Goal: Task Accomplishment & Management: Manage account settings

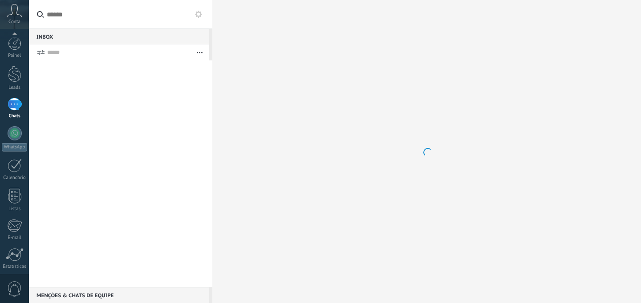
click at [19, 277] on div at bounding box center [14, 285] width 15 height 16
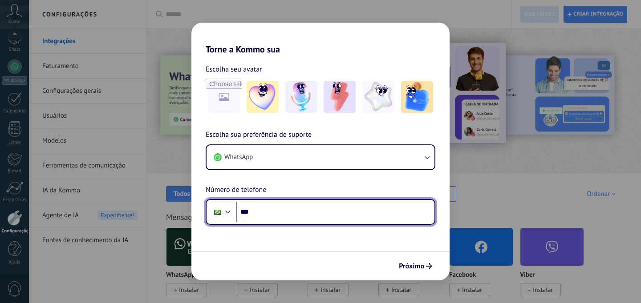
click at [299, 211] on input "***" at bounding box center [335, 212] width 198 height 20
type input "**********"
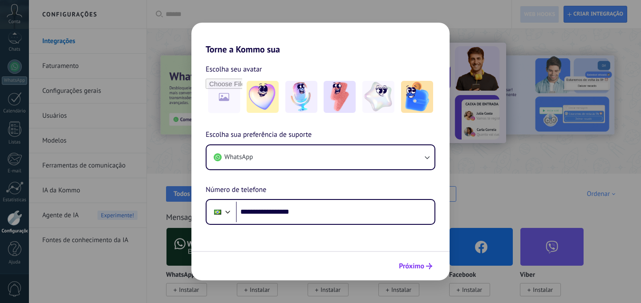
click at [426, 267] on icon "submit" at bounding box center [429, 266] width 6 height 6
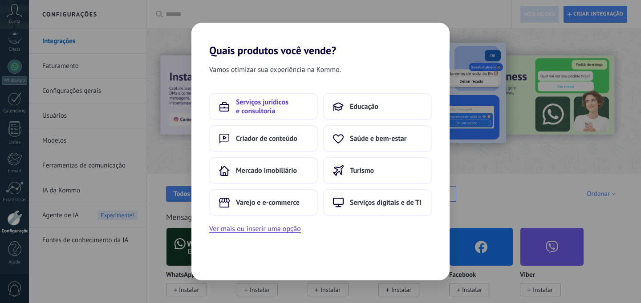
click at [273, 103] on span "Serviços jurídicos e consultoria" at bounding box center [272, 107] width 72 height 18
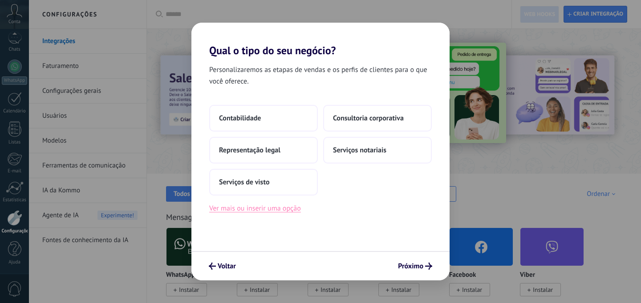
click at [284, 210] on button "Ver mais ou inserir uma opção" at bounding box center [255, 209] width 92 height 12
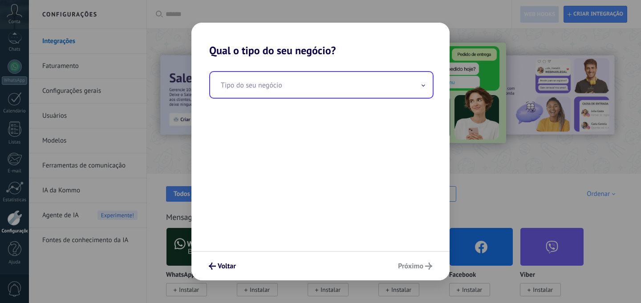
click at [360, 81] on input "text" at bounding box center [321, 85] width 222 height 26
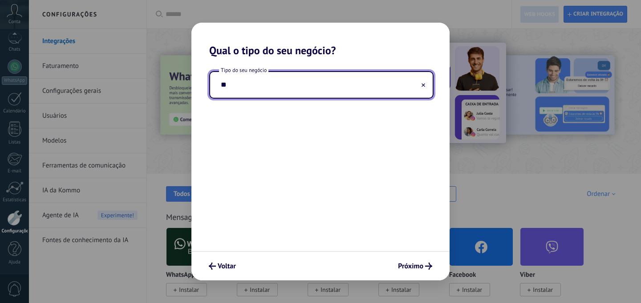
type input "*"
type input "**********"
click at [420, 265] on span "Próximo" at bounding box center [410, 266] width 25 height 6
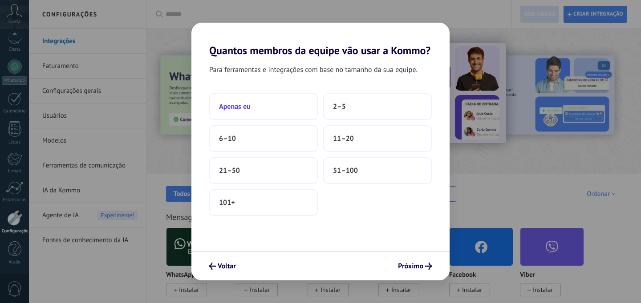
click at [267, 104] on button "Apenas eu" at bounding box center [263, 106] width 109 height 27
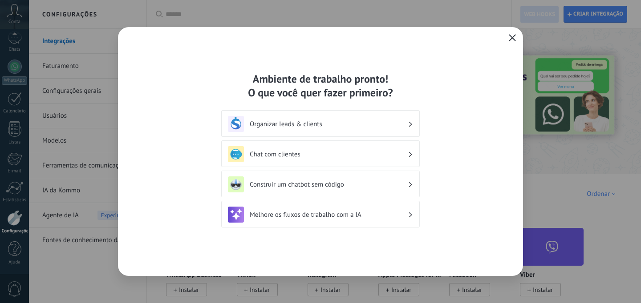
click at [511, 33] on button "button" at bounding box center [512, 38] width 12 height 12
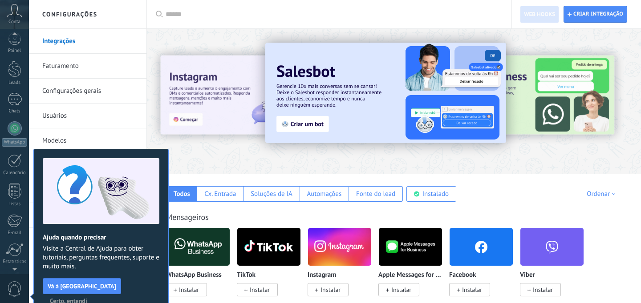
click at [87, 298] on span "Certo, entendi" at bounding box center [68, 301] width 37 height 6
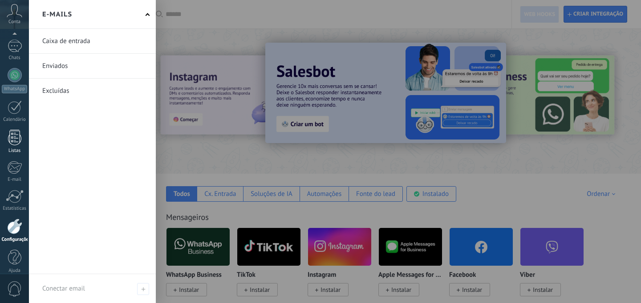
scroll to position [67, 0]
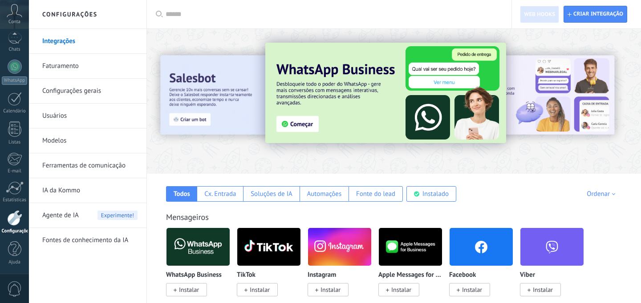
click at [70, 83] on link "Configurações gerais" at bounding box center [89, 91] width 95 height 25
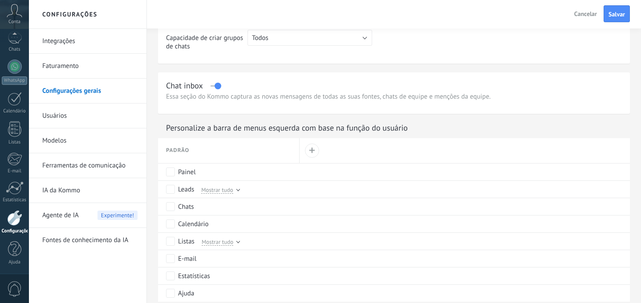
scroll to position [336, 0]
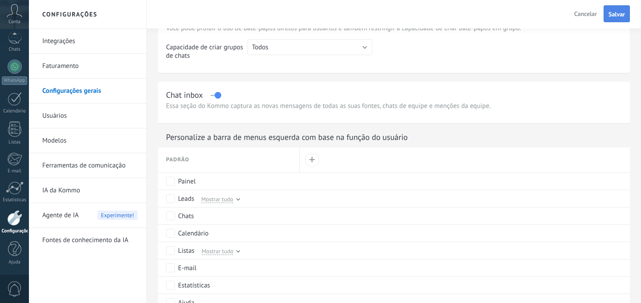
click at [619, 11] on span "Salvar" at bounding box center [616, 14] width 16 height 6
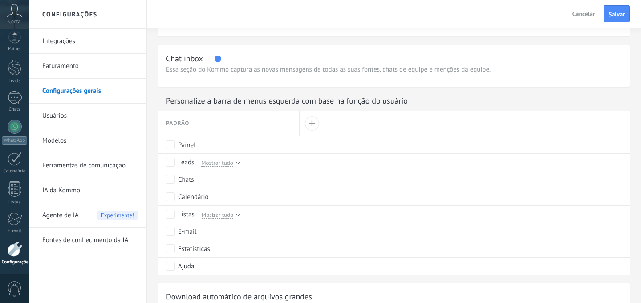
scroll to position [371, 0]
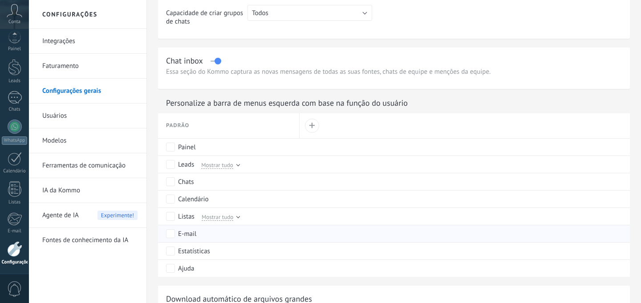
click at [171, 239] on div "E-mail" at bounding box center [230, 234] width 129 height 17
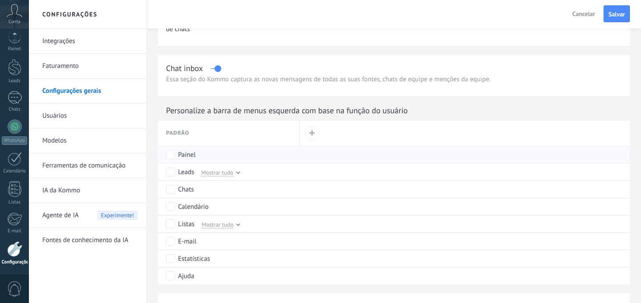
scroll to position [365, 0]
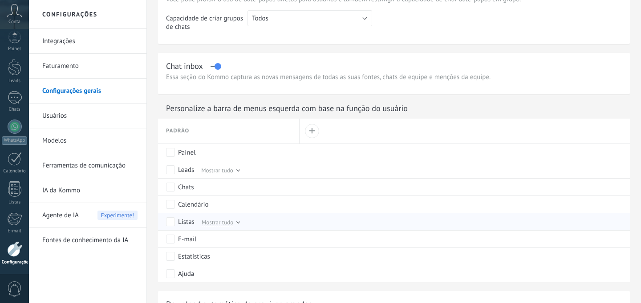
click at [212, 226] on div "Listas Mostrar tudo" at bounding box center [230, 222] width 129 height 17
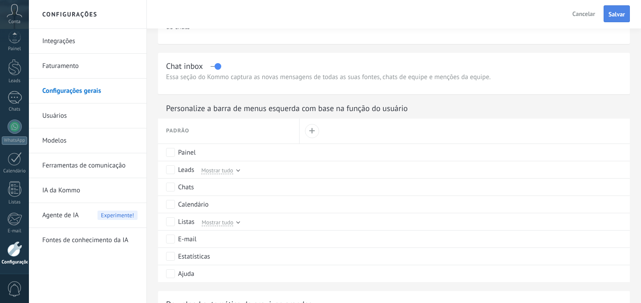
click at [615, 17] on span "Salvar" at bounding box center [616, 14] width 16 height 6
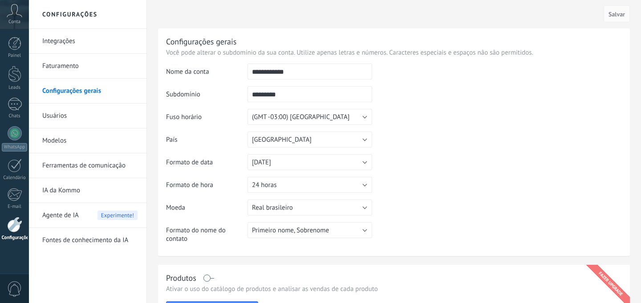
click at [13, 15] on icon at bounding box center [15, 10] width 16 height 13
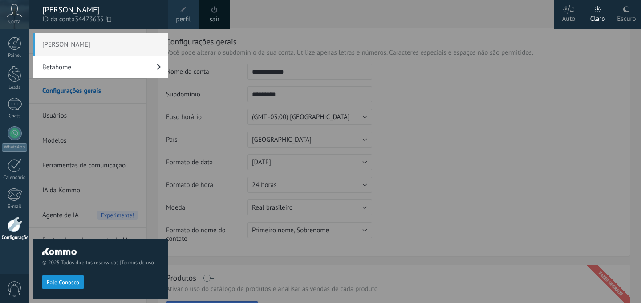
click at [157, 115] on div "Luiz Montera Betahome" at bounding box center [100, 170] width 134 height 275
click at [161, 121] on div "Luiz Montera Betahome" at bounding box center [100, 170] width 134 height 275
click at [165, 176] on div "Luiz Montera Betahome" at bounding box center [100, 170] width 134 height 275
click at [334, 40] on div at bounding box center [349, 151] width 641 height 303
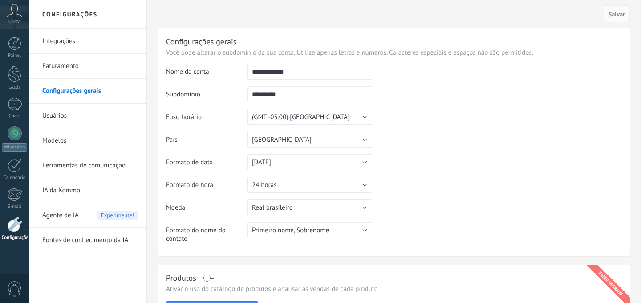
click at [334, 40] on div "Configurações gerais" at bounding box center [394, 41] width 456 height 10
click at [170, 24] on div "Cancelar Salvar" at bounding box center [394, 14] width 472 height 28
click at [60, 39] on link "Integrações" at bounding box center [89, 41] width 95 height 25
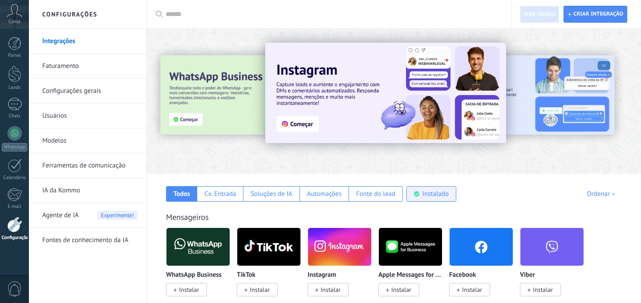
click at [431, 194] on div "Instalado" at bounding box center [435, 194] width 26 height 8
